Goal: Task Accomplishment & Management: Use online tool/utility

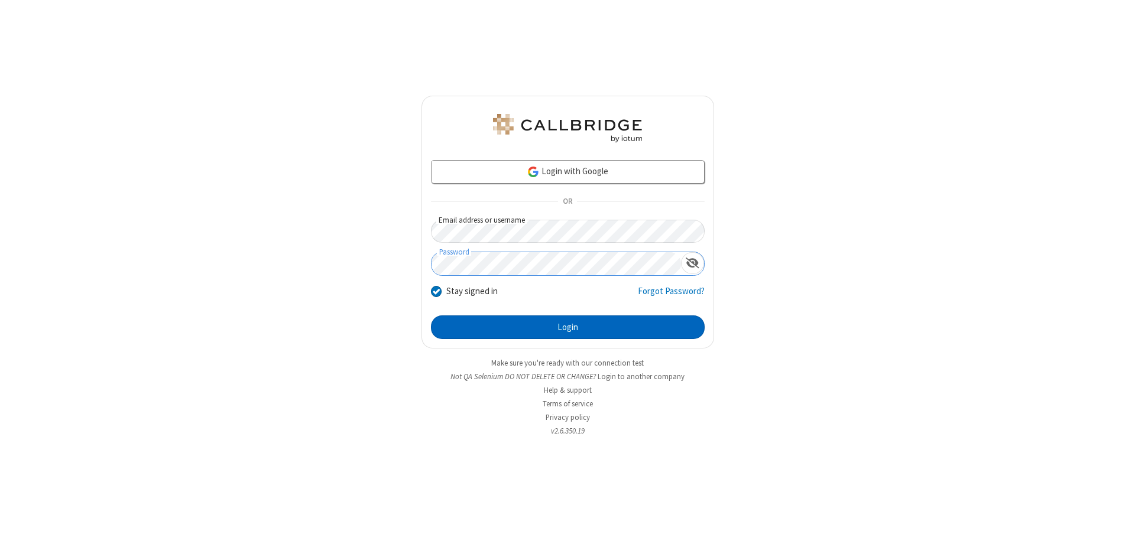
click at [567, 327] on button "Login" at bounding box center [568, 328] width 274 height 24
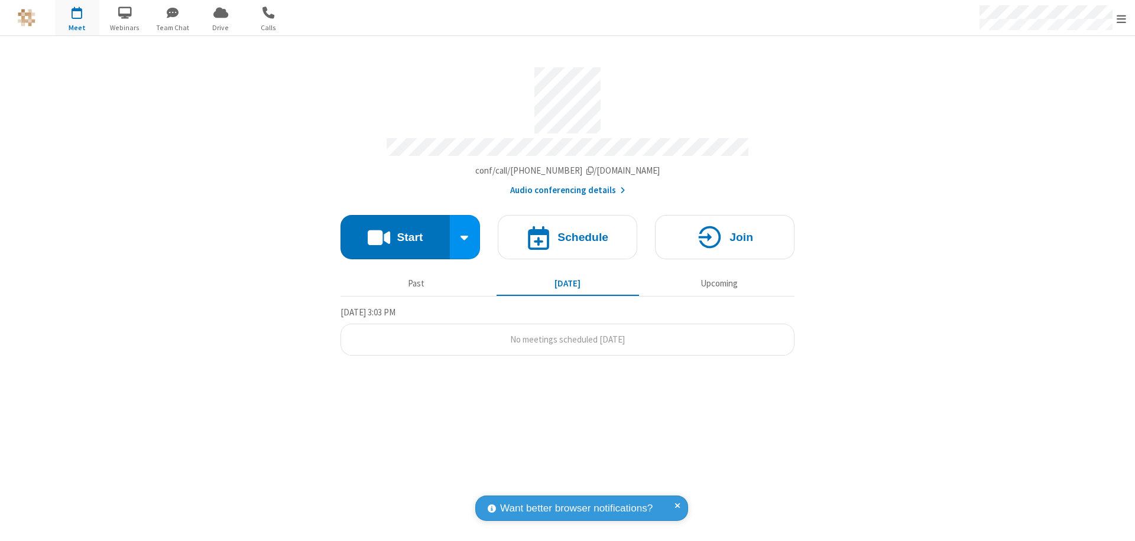
click at [395, 232] on button "Start" at bounding box center [394, 237] width 109 height 44
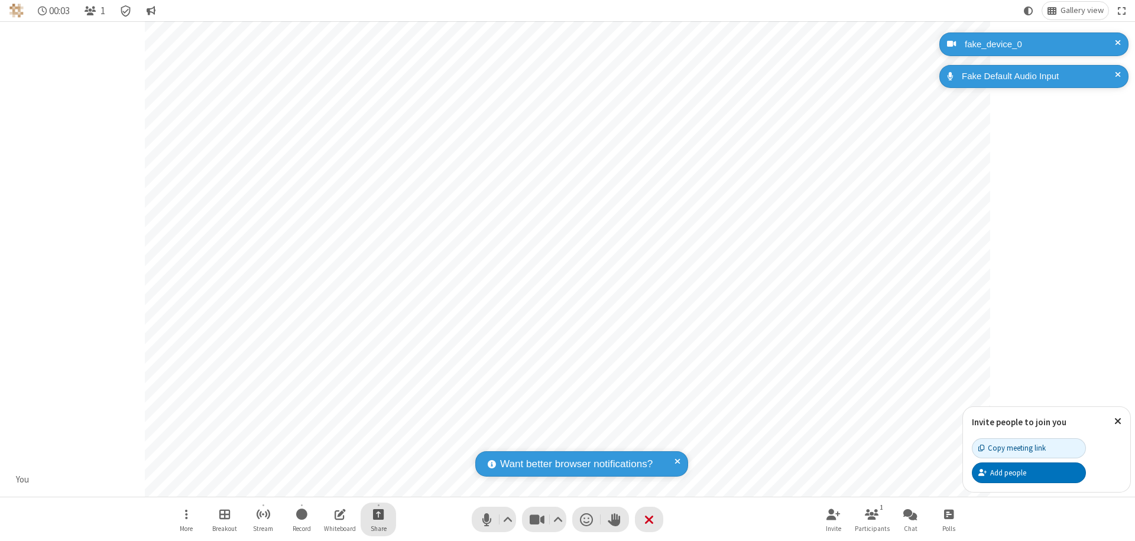
click at [378, 514] on span "Start sharing" at bounding box center [378, 514] width 11 height 15
click at [330, 486] on span "Share my screen" at bounding box center [331, 487] width 14 height 10
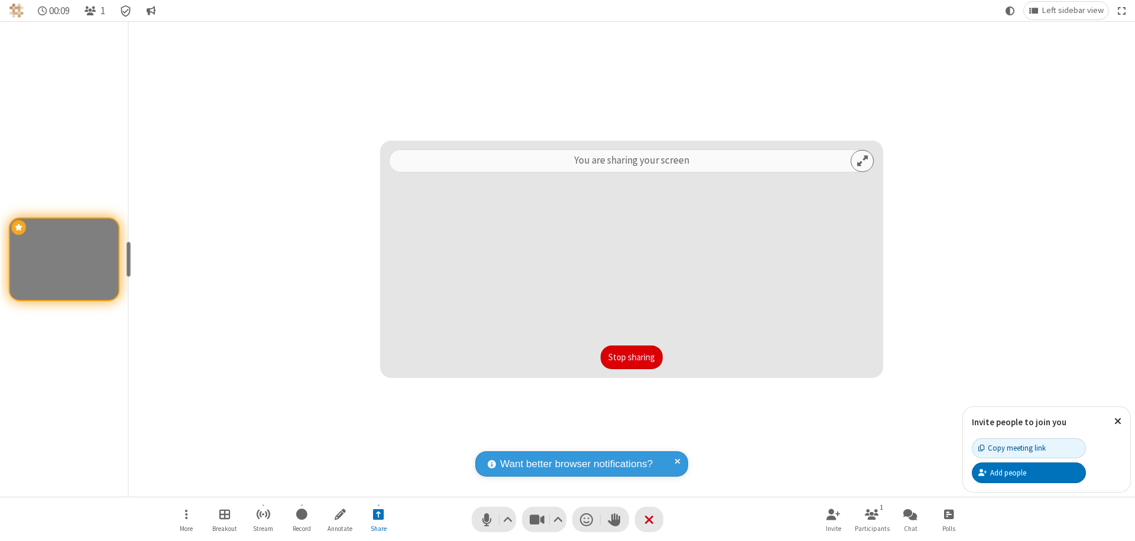
click at [631, 358] on button "Stop sharing" at bounding box center [631, 358] width 62 height 24
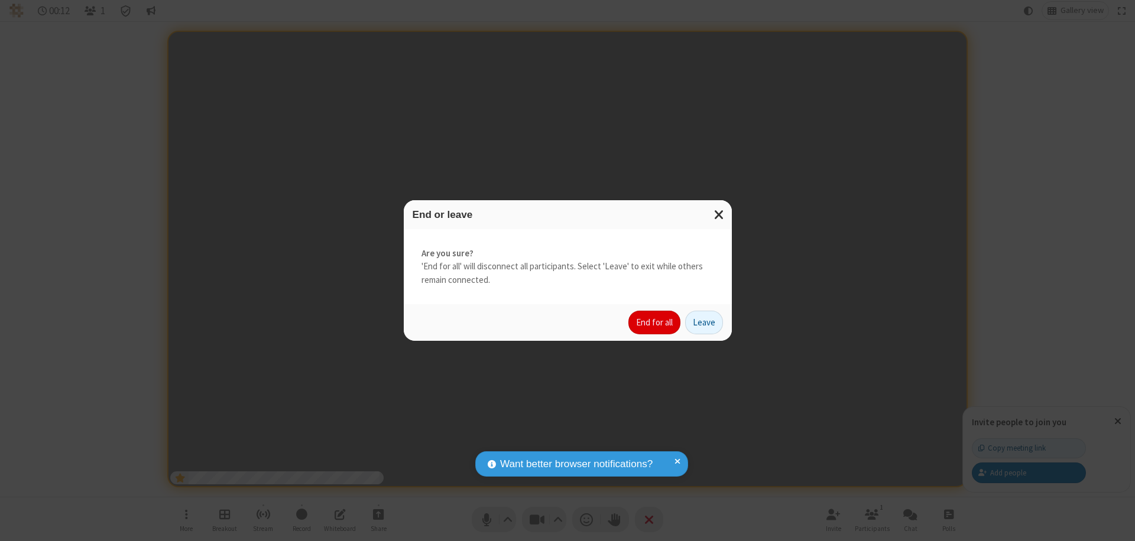
click at [655, 323] on button "End for all" at bounding box center [654, 323] width 52 height 24
